Goal: Navigation & Orientation: Find specific page/section

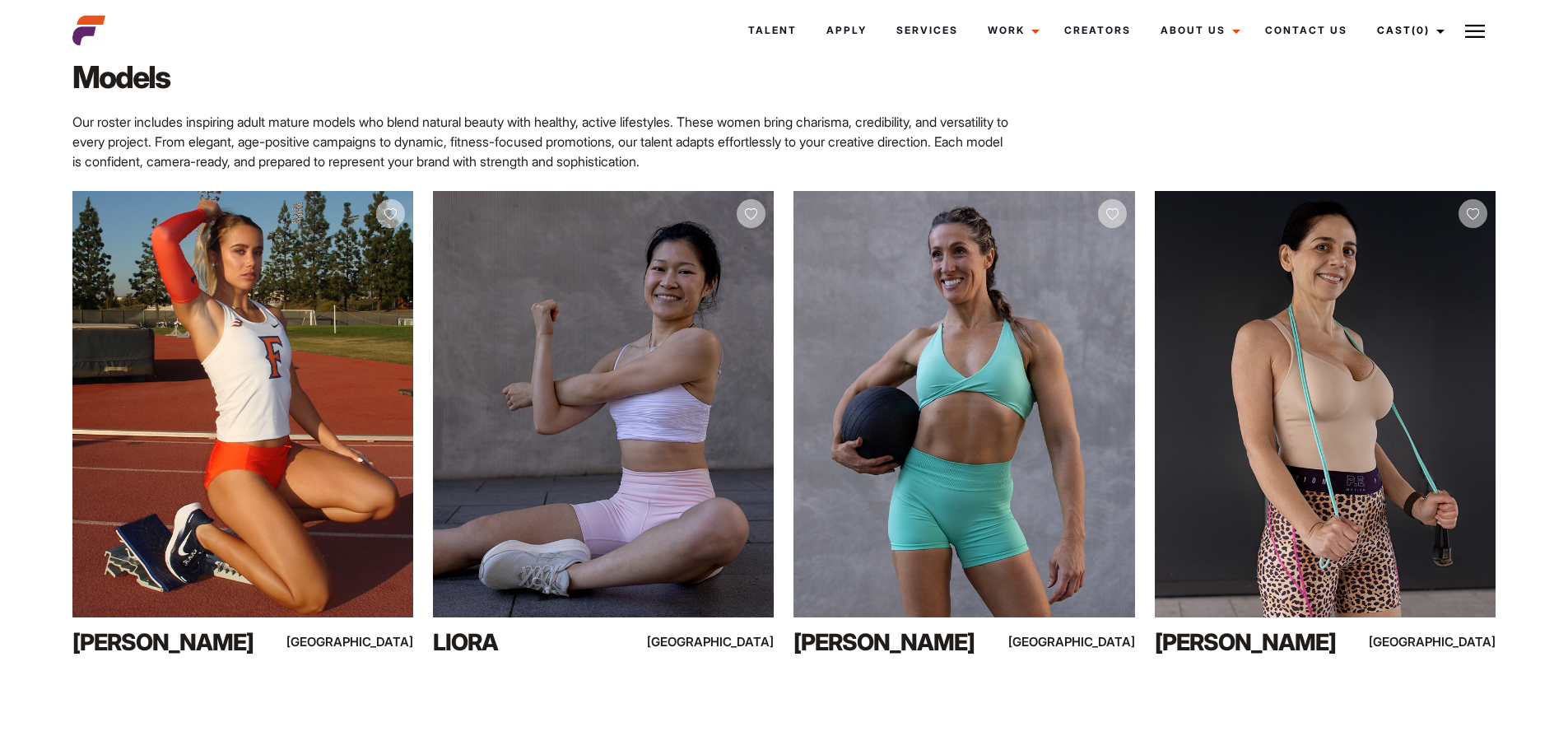
scroll to position [635, 0]
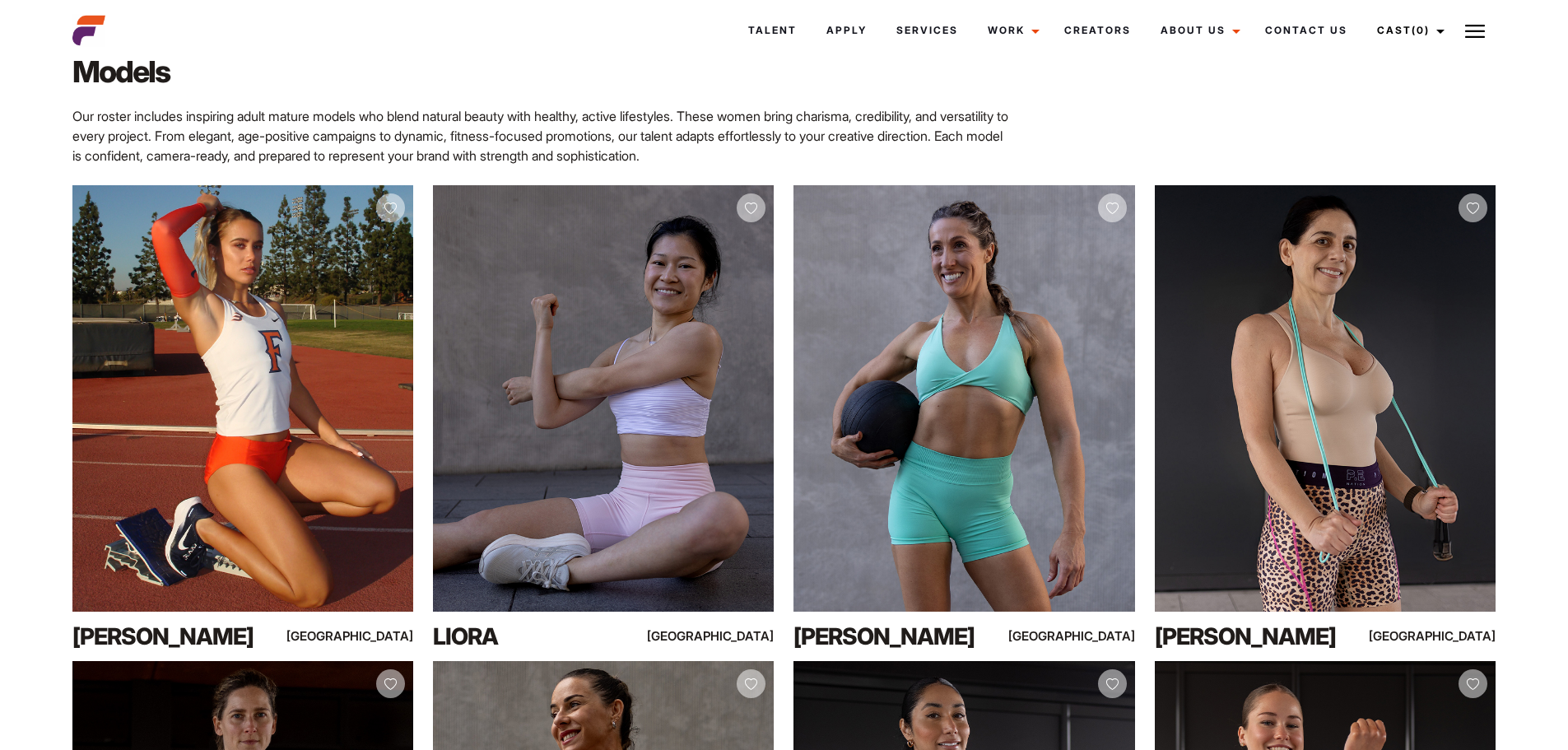
drag, startPoint x: 1548, startPoint y: 180, endPoint x: 1532, endPoint y: 254, distance: 75.7
click at [1532, 254] on div "Australia’s Most Trusted Agency for Mature Female Models Our roster includes in…" at bounding box center [784, 617] width 1568 height 1259
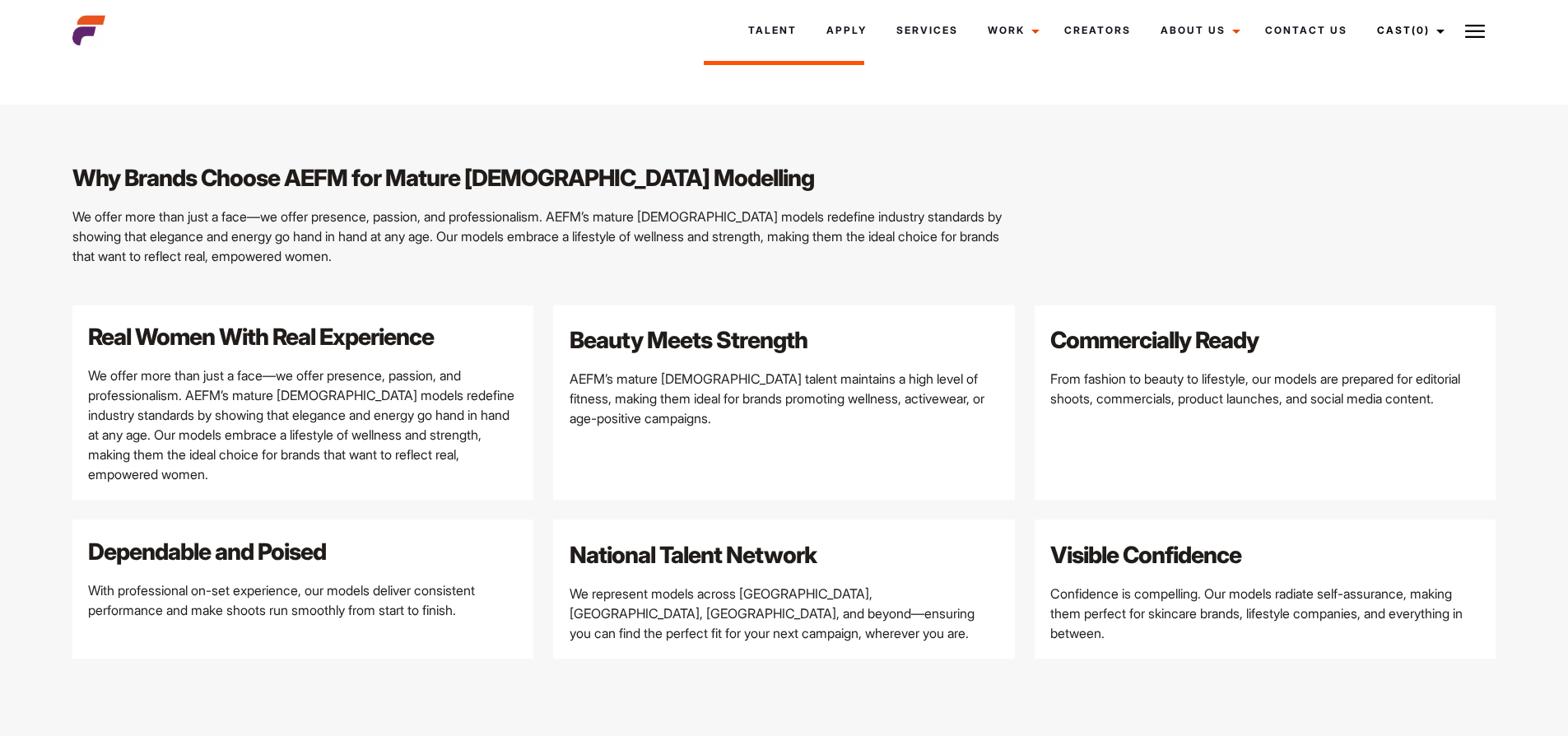
scroll to position [2375, 0]
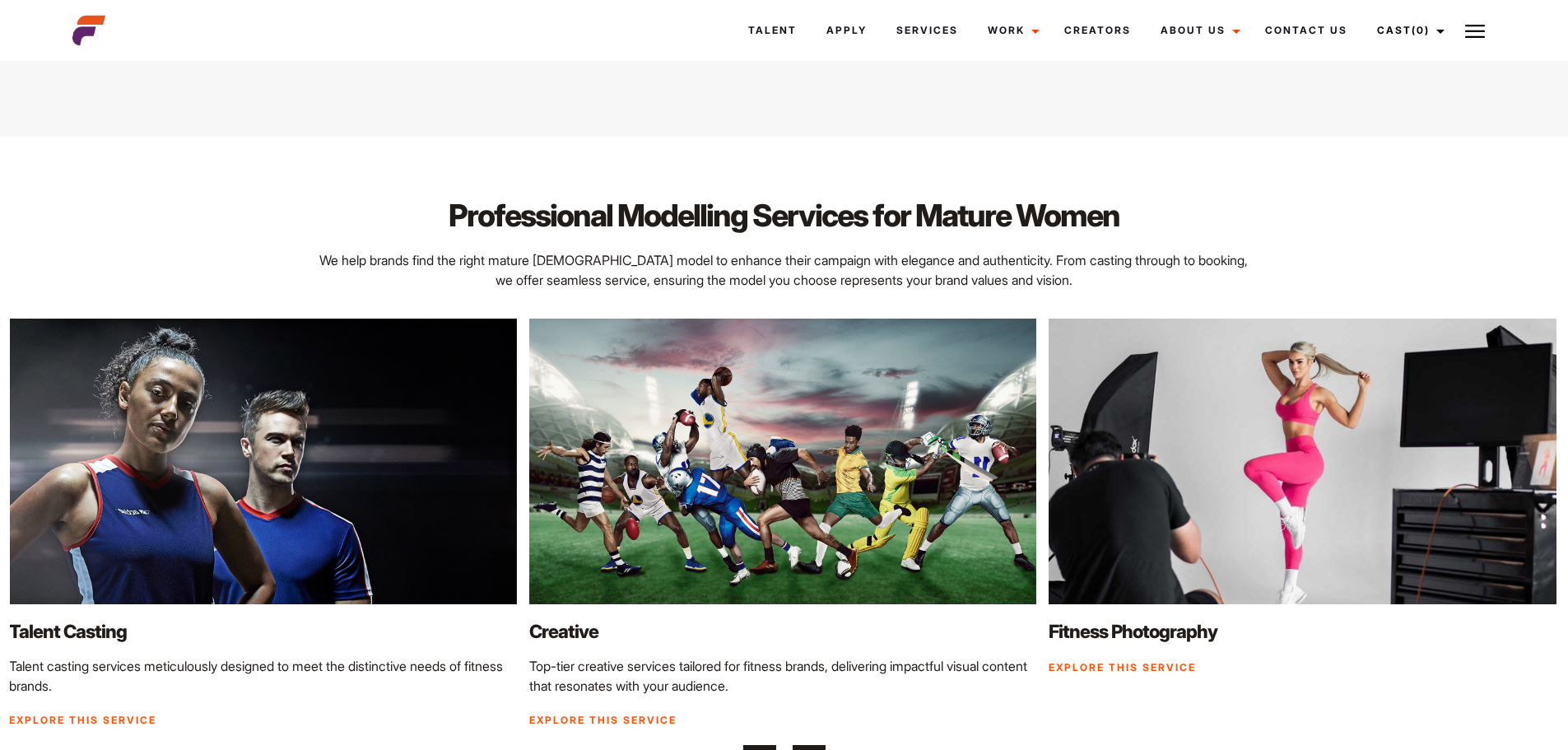
click at [1551, 447] on img at bounding box center [1303, 461] width 508 height 286
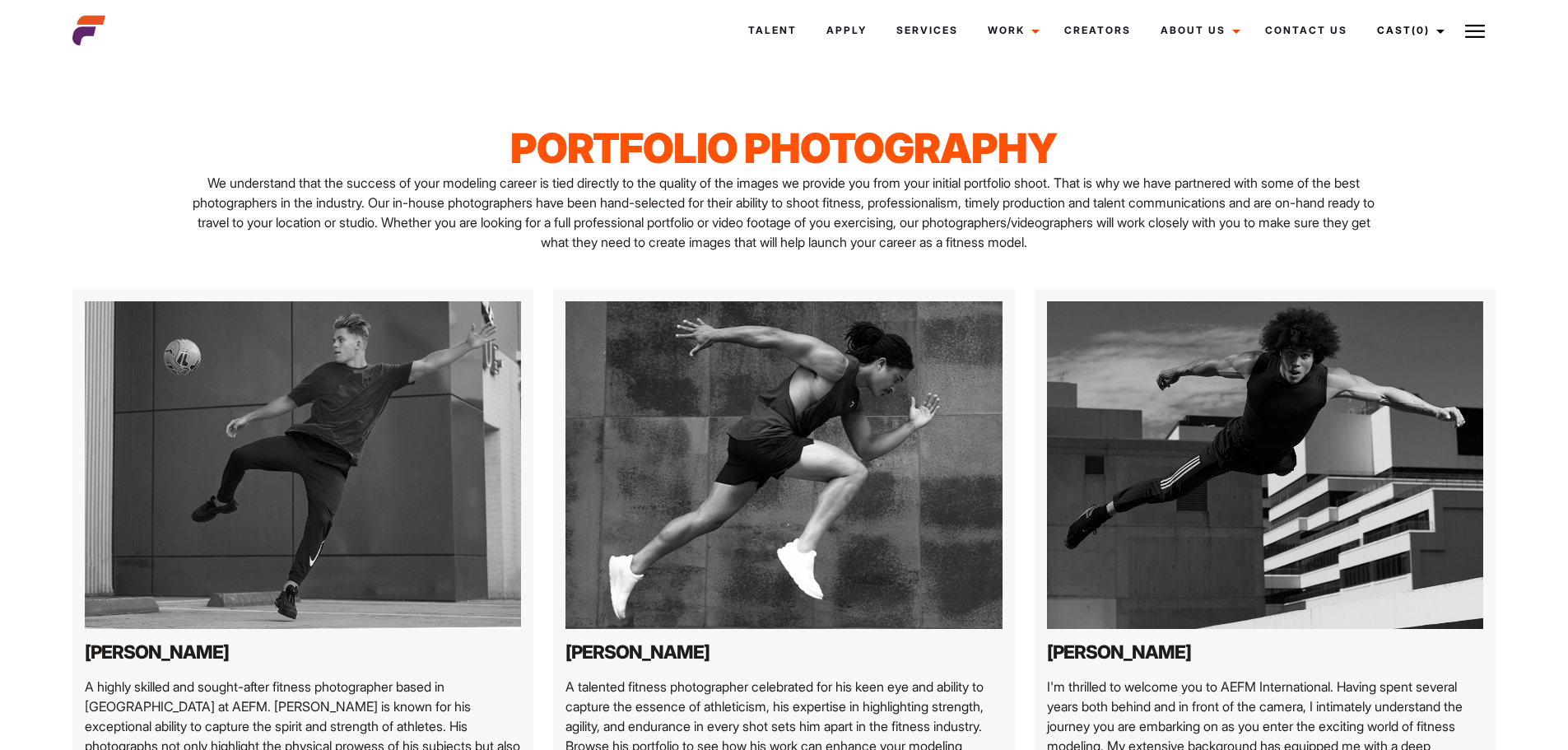
drag, startPoint x: 1553, startPoint y: 478, endPoint x: 1553, endPoint y: 500, distance: 22.0
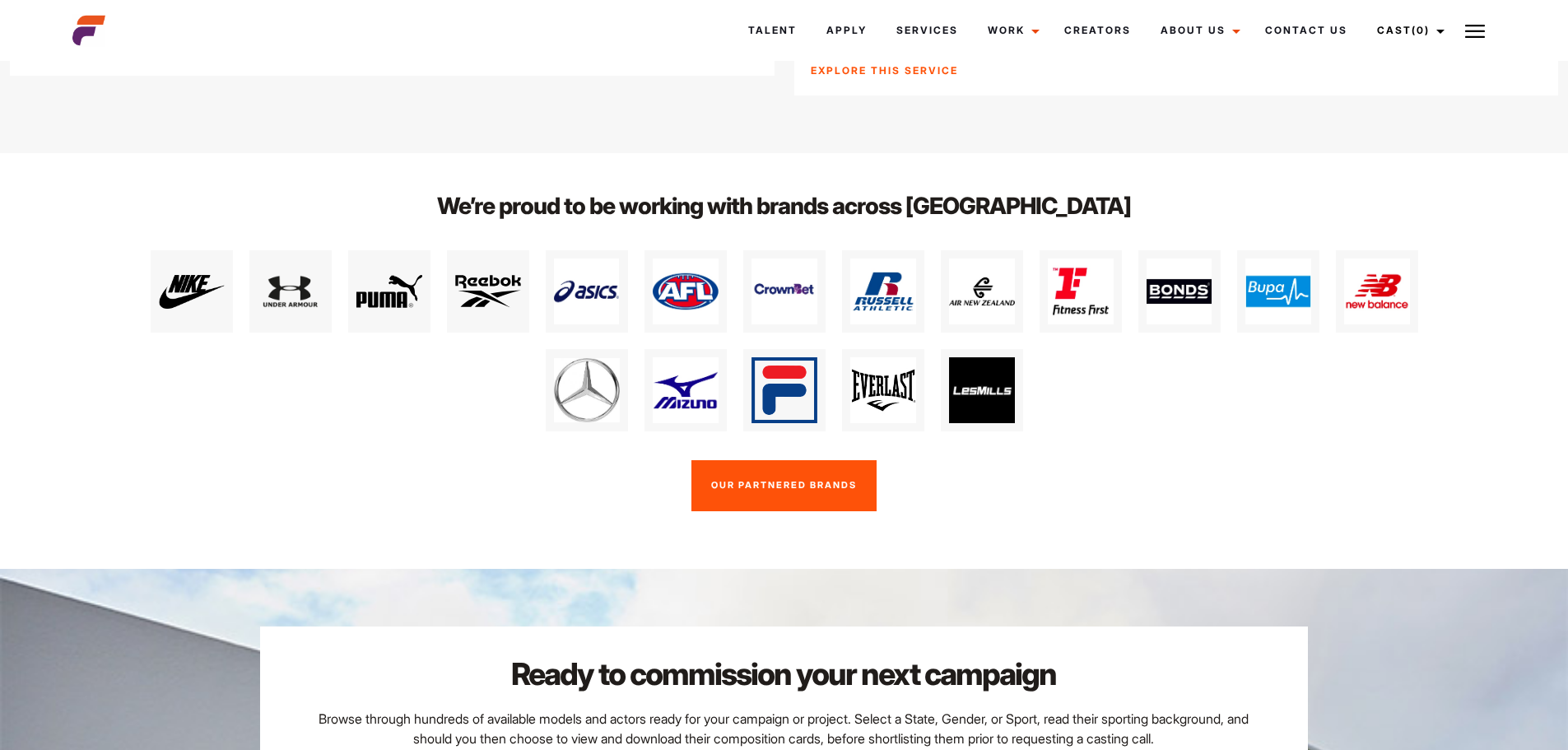
scroll to position [3497, 0]
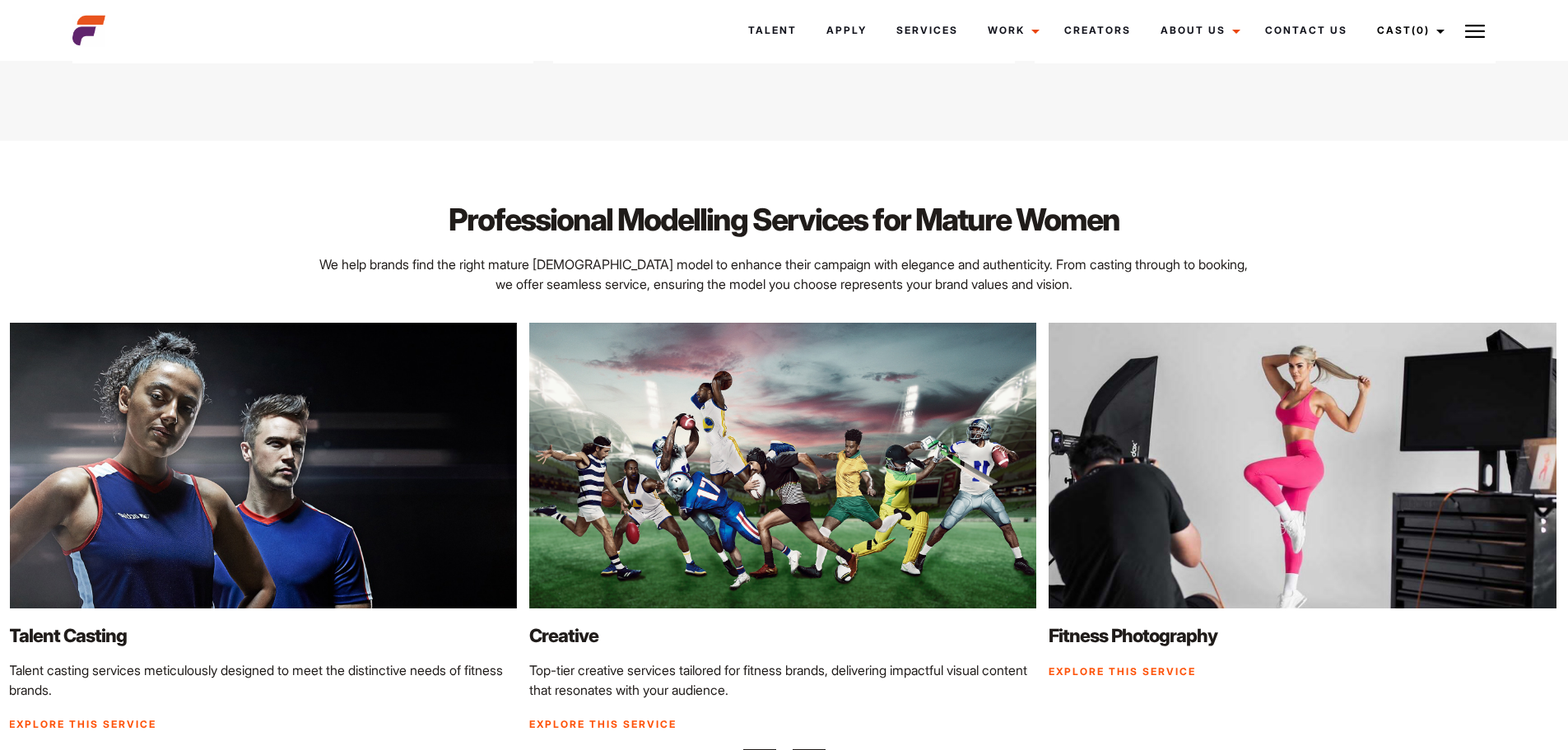
scroll to position [2375, 0]
